Goal: Transaction & Acquisition: Download file/media

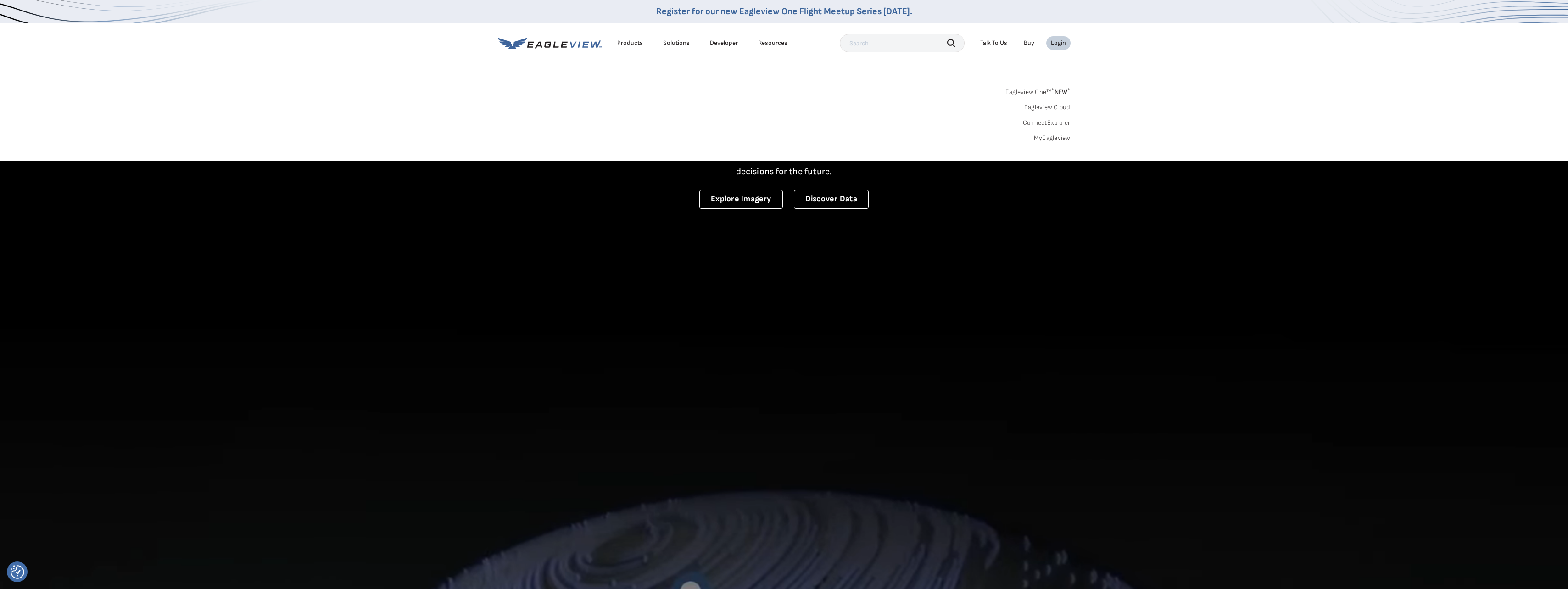
click at [1061, 141] on link "MyEagleview" at bounding box center [1052, 138] width 37 height 8
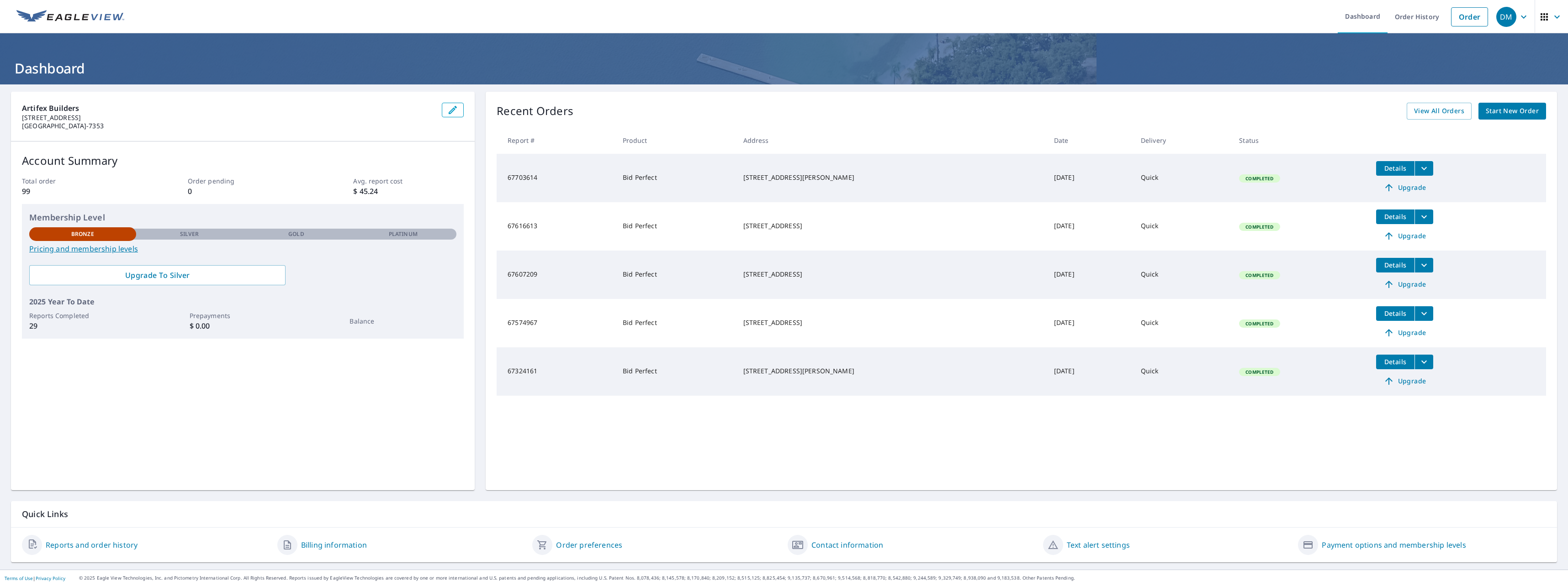
click at [1386, 165] on span "Details" at bounding box center [1394, 168] width 27 height 9
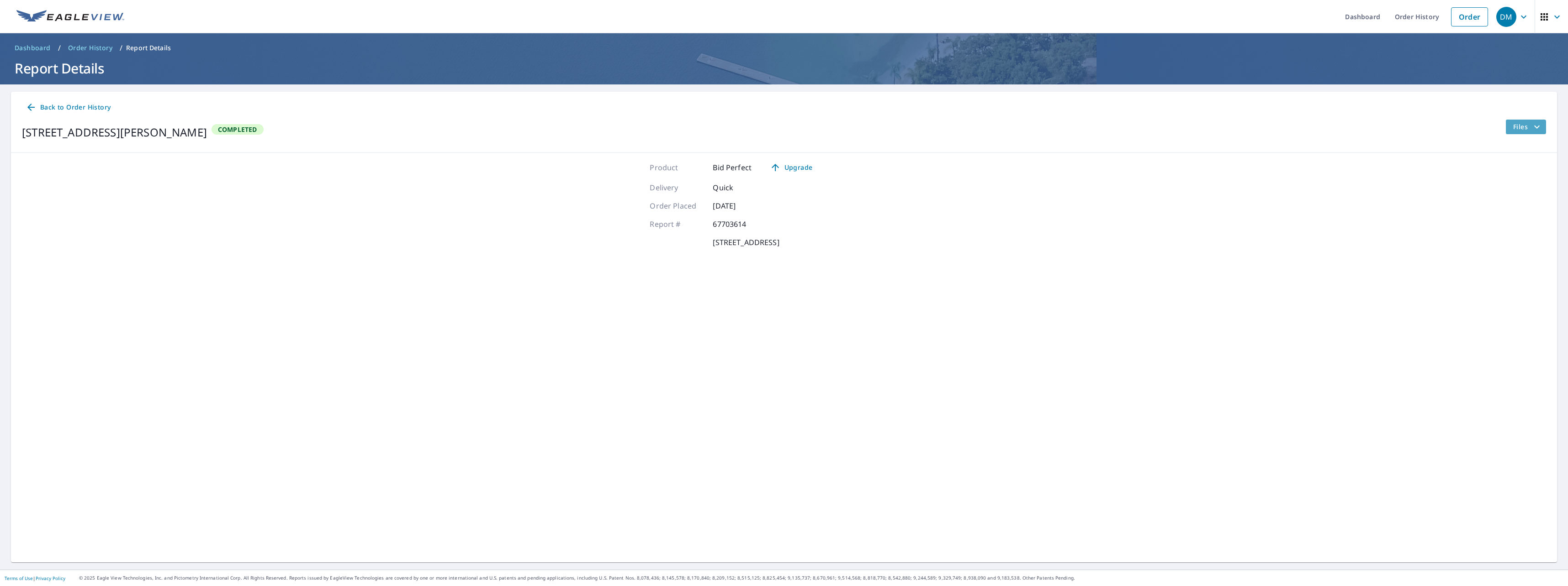
click at [1513, 131] on span "Files" at bounding box center [1528, 126] width 29 height 11
click at [1506, 221] on span "PDF" at bounding box center [1504, 217] width 29 height 11
